Goal: Task Accomplishment & Management: Use online tool/utility

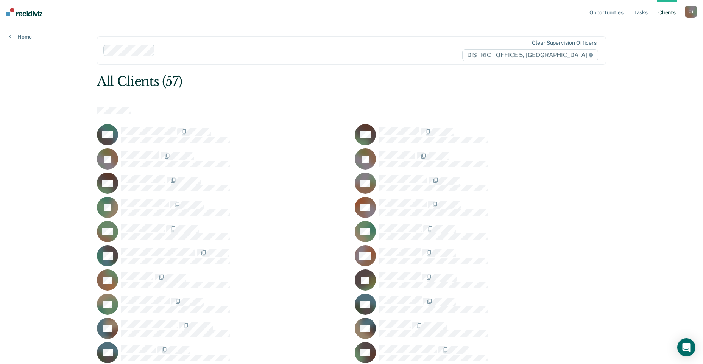
drag, startPoint x: 631, startPoint y: 5, endPoint x: 633, endPoint y: 9, distance: 4.8
click at [631, 5] on ul "Opportunities Tasks Client s" at bounding box center [636, 12] width 97 height 24
click at [644, 16] on link "Tasks" at bounding box center [641, 12] width 17 height 24
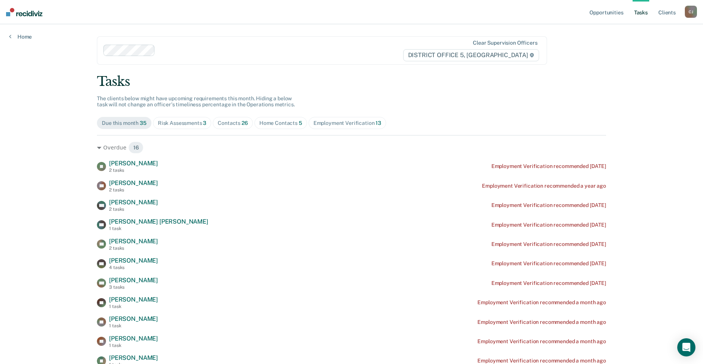
click at [277, 125] on div "Home Contacts 5" at bounding box center [280, 123] width 43 height 6
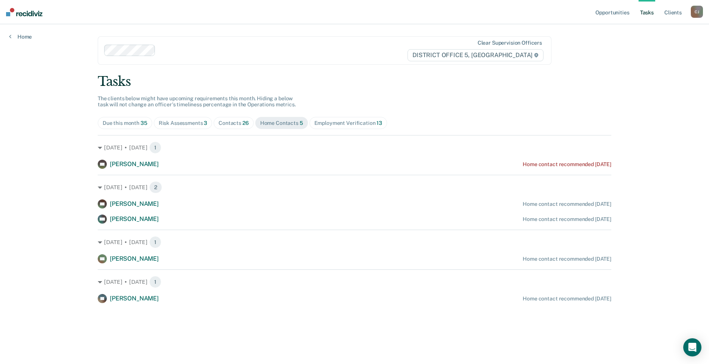
click at [195, 124] on div "Risk Assessments 3" at bounding box center [183, 123] width 49 height 6
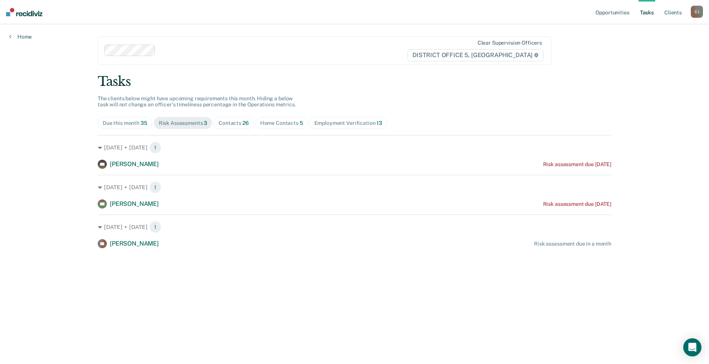
click at [226, 124] on div "Contacts 26" at bounding box center [234, 123] width 30 height 6
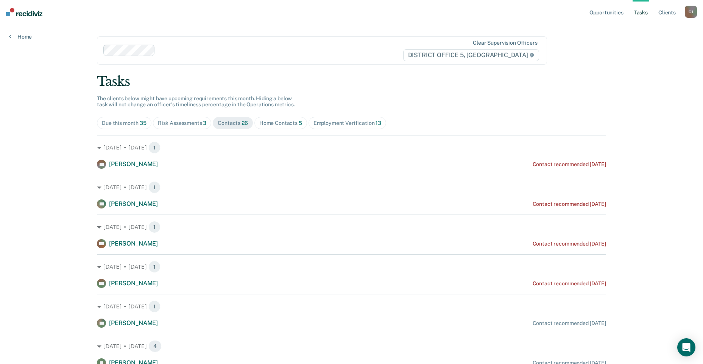
click at [266, 125] on div "Home Contacts 5" at bounding box center [280, 123] width 43 height 6
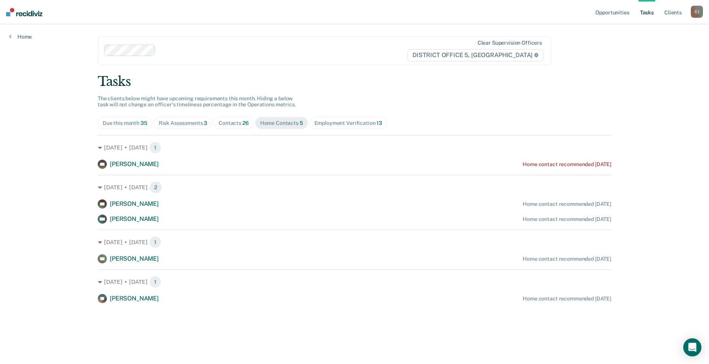
click at [314, 125] on div "Employment Verification 13" at bounding box center [348, 123] width 68 height 6
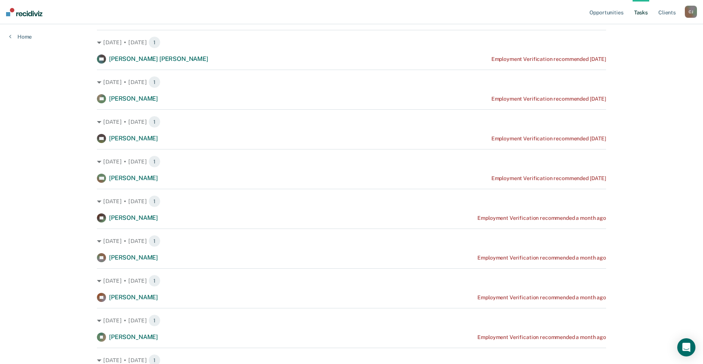
scroll to position [227, 0]
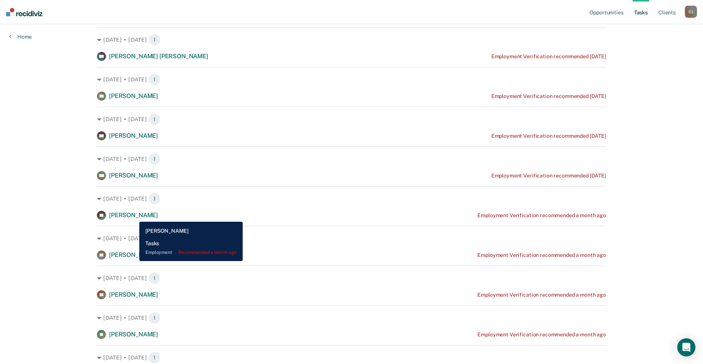
click at [134, 216] on span "[PERSON_NAME]" at bounding box center [133, 215] width 49 height 7
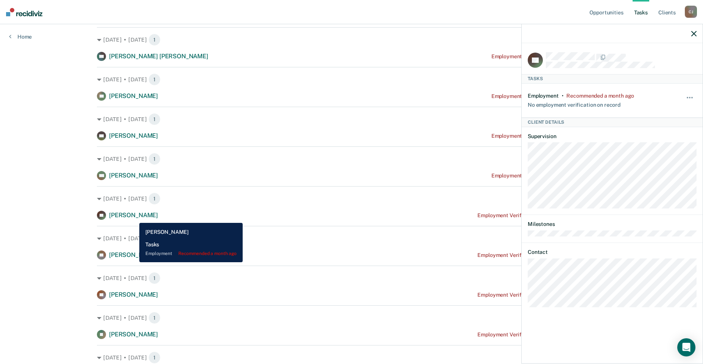
click at [134, 217] on span "[PERSON_NAME]" at bounding box center [133, 215] width 49 height 7
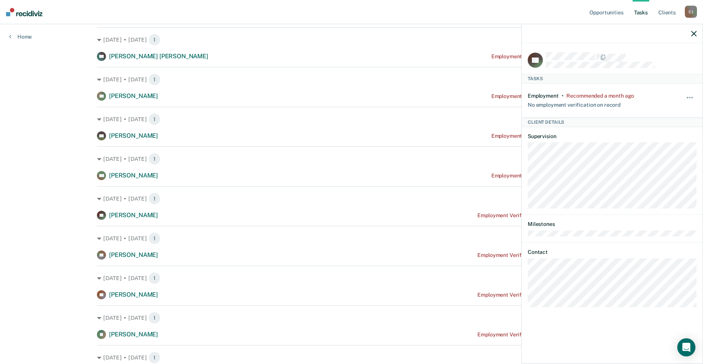
click at [15, 216] on div "Opportunities Tasks Client s [PERSON_NAME] Profile How it works Log Out Home Cl…" at bounding box center [351, 111] width 703 height 677
click at [692, 36] on icon "button" at bounding box center [694, 33] width 5 height 5
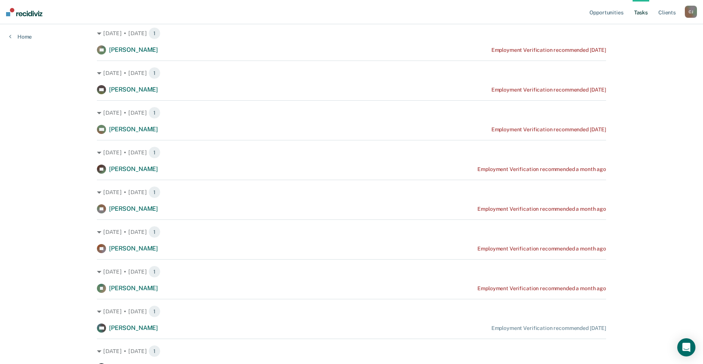
scroll to position [236, 0]
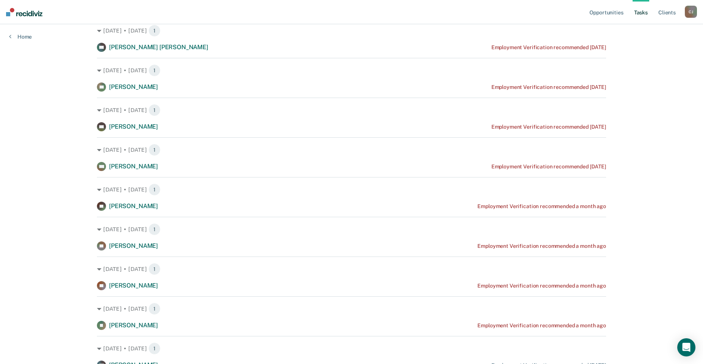
click at [44, 13] on nav "Opportunities Tasks Client s [PERSON_NAME] Profile How it works Log Out" at bounding box center [351, 12] width 703 height 24
click at [28, 15] on img at bounding box center [24, 12] width 36 height 8
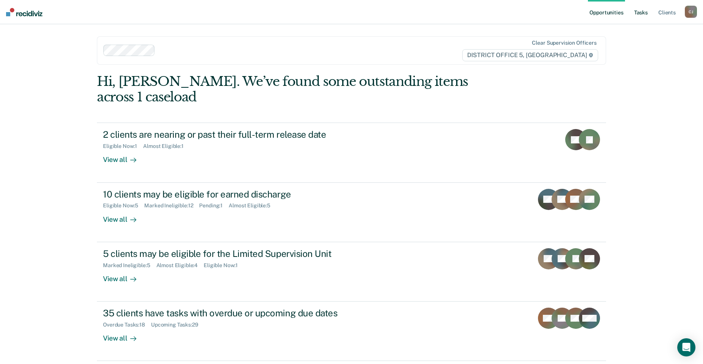
click at [644, 19] on link "Tasks" at bounding box center [641, 12] width 17 height 24
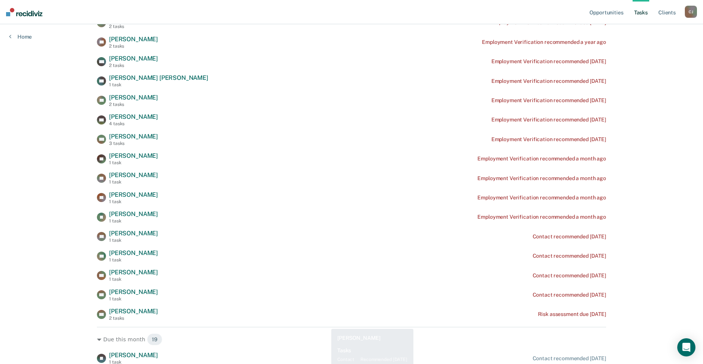
scroll to position [38, 0]
